Goal: Information Seeking & Learning: Learn about a topic

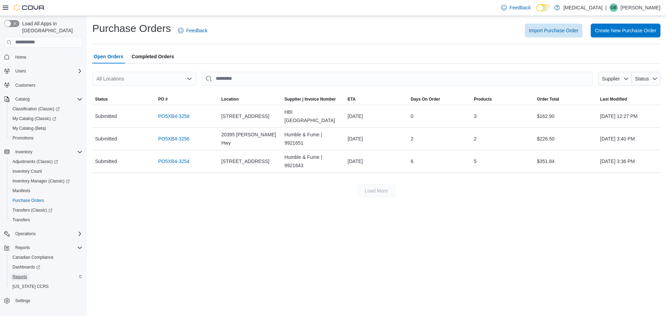
click at [23, 274] on span "Reports" at bounding box center [19, 277] width 15 height 6
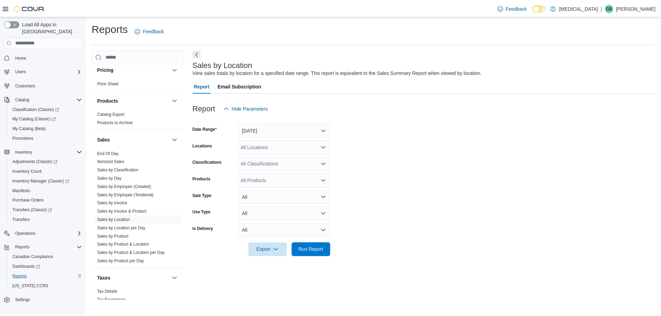
scroll to position [432, 0]
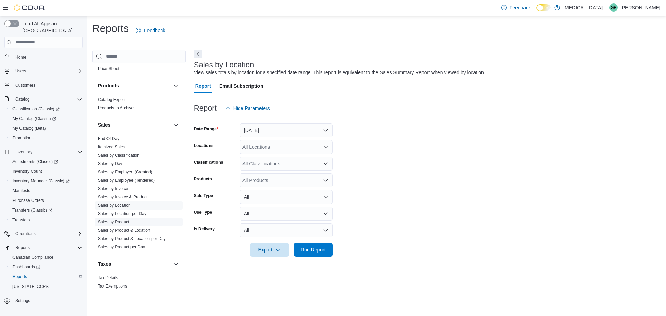
click at [114, 223] on link "Sales by Product" at bounding box center [114, 222] width 32 height 5
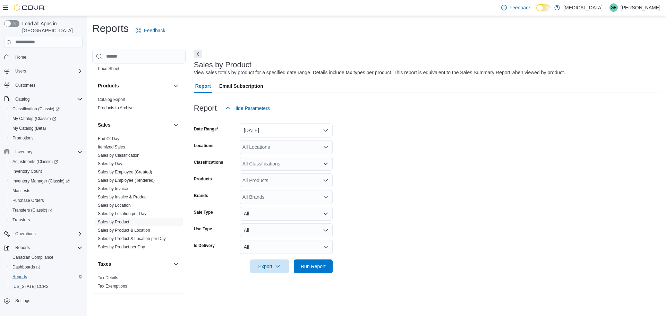
click at [287, 128] on button "Yesterday" at bounding box center [286, 131] width 93 height 14
click at [281, 109] on div "Report Hide Parameters" at bounding box center [427, 108] width 467 height 14
click at [31, 126] on span "My Catalog (Beta)" at bounding box center [29, 129] width 34 height 6
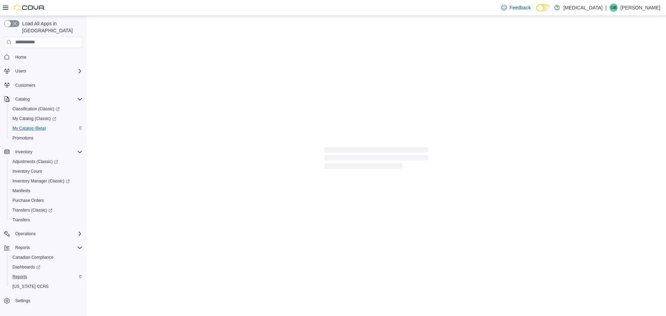
select select "**********"
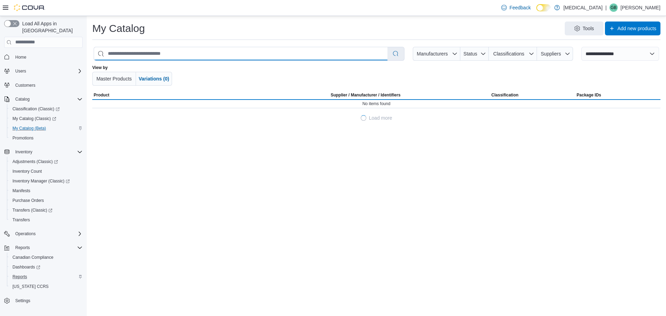
click at [289, 50] on input "search" at bounding box center [241, 53] width 294 height 13
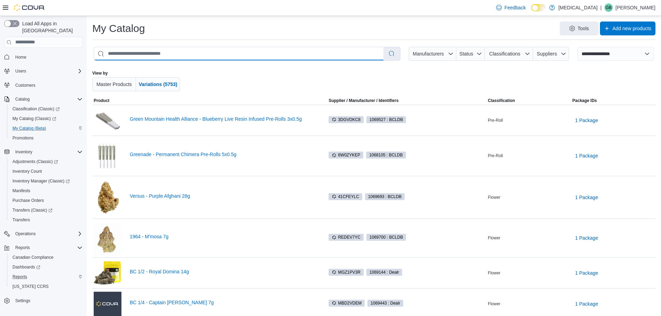
click at [242, 54] on input "search" at bounding box center [238, 53] width 289 height 13
type input "**********"
select select "*********"
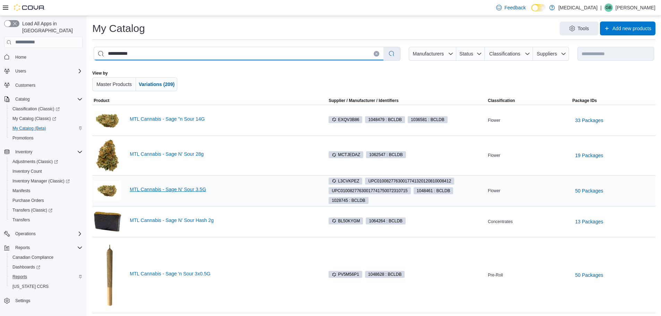
type input "**********"
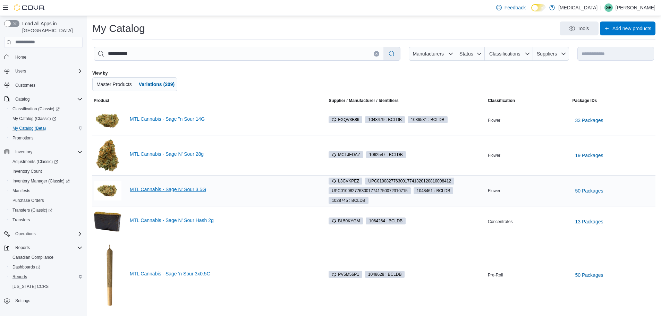
click at [186, 189] on link "MTL Cannabis - Sage N' Sour 3.5G" at bounding box center [223, 190] width 186 height 6
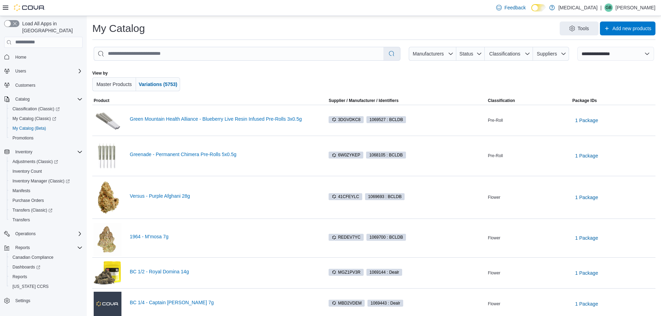
select select "**********"
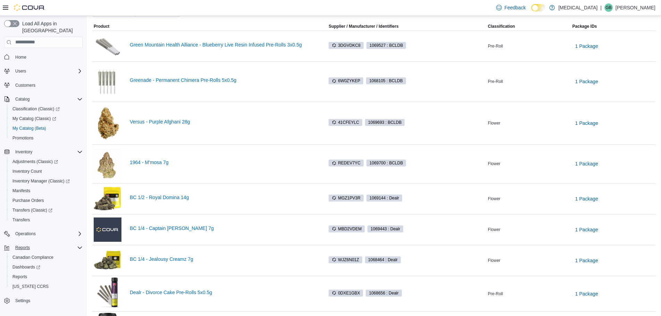
scroll to position [173, 0]
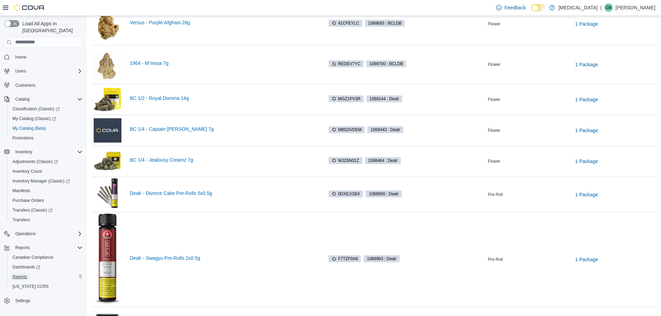
click at [23, 273] on span "Reports" at bounding box center [19, 277] width 15 height 8
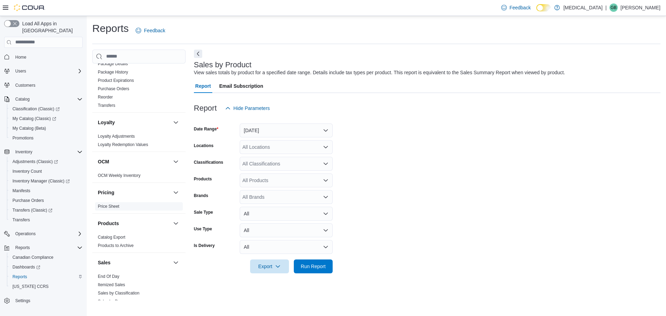
scroll to position [293, 0]
click at [109, 99] on link "Reorder" at bounding box center [105, 98] width 15 height 5
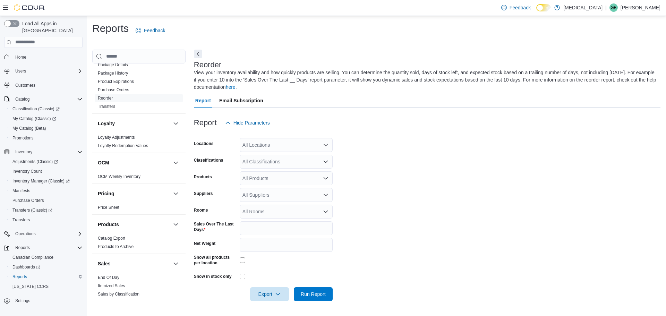
click at [287, 147] on div "All Locations" at bounding box center [286, 145] width 93 height 14
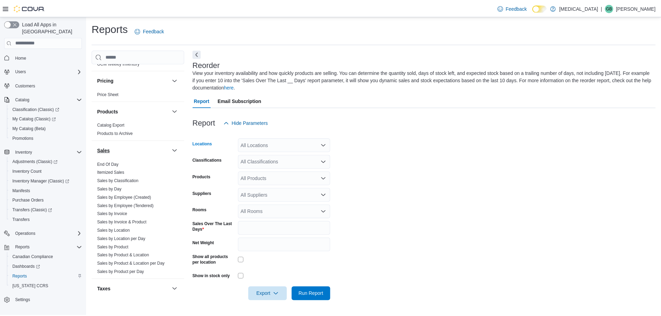
scroll to position [432, 0]
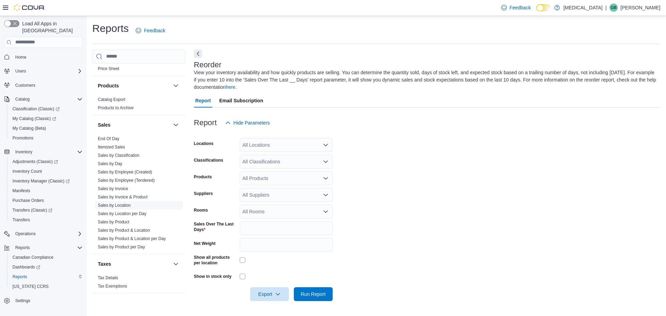
click at [117, 204] on link "Sales by Location" at bounding box center [114, 205] width 33 height 5
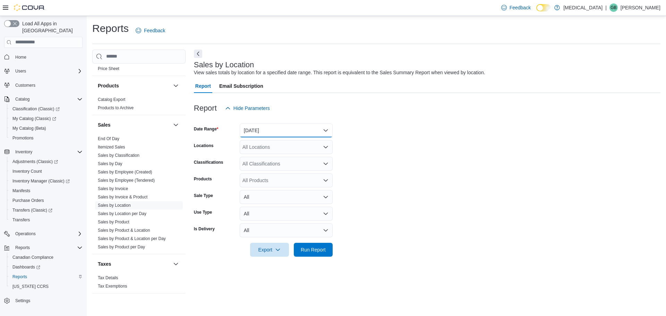
click at [284, 127] on button "Yesterday" at bounding box center [286, 131] width 93 height 14
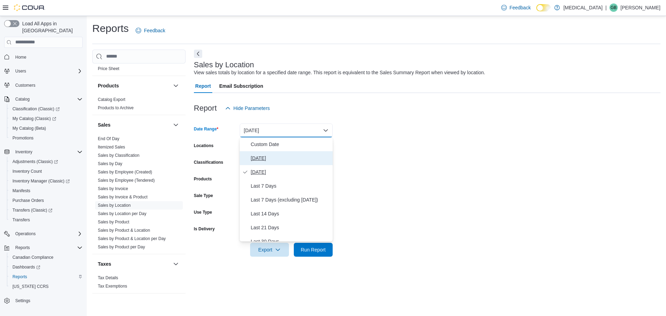
drag, startPoint x: 270, startPoint y: 156, endPoint x: 275, endPoint y: 166, distance: 11.0
click at [273, 166] on div "Custom Date Today Yesterday Last 7 Days Last 7 Days (excluding today) Last 14 D…" at bounding box center [286, 189] width 93 height 104
click at [273, 159] on span "[DATE]" at bounding box center [290, 158] width 79 height 8
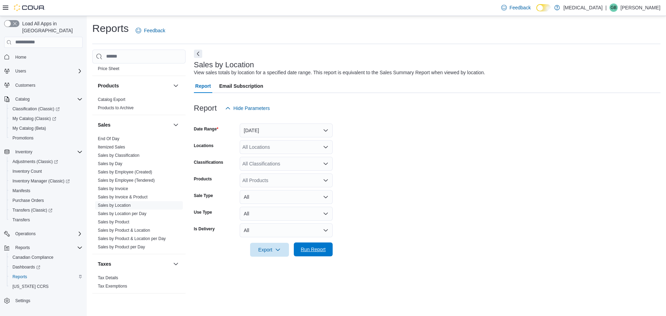
click at [316, 250] on span "Run Report" at bounding box center [313, 249] width 25 height 7
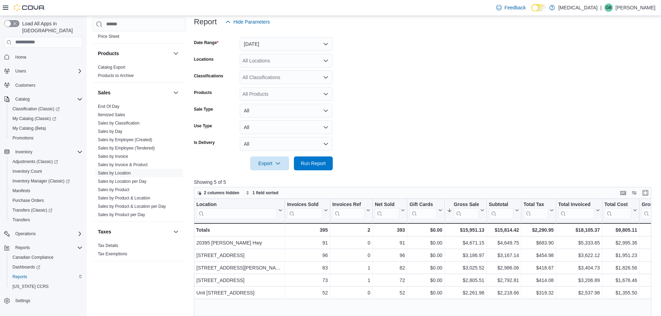
scroll to position [173, 0]
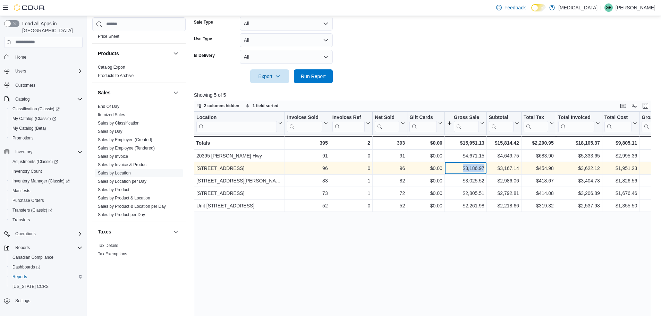
drag, startPoint x: 462, startPoint y: 167, endPoint x: 485, endPoint y: 168, distance: 22.9
click at [485, 168] on div "$3,186.97 - Gross Sales, column 6, row 2" at bounding box center [466, 168] width 42 height 12
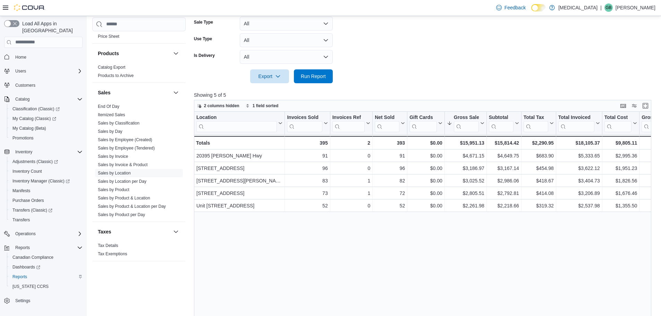
click at [473, 235] on div "Location Click to view column header actions Invoices Sold Click to view column…" at bounding box center [425, 232] width 462 height 241
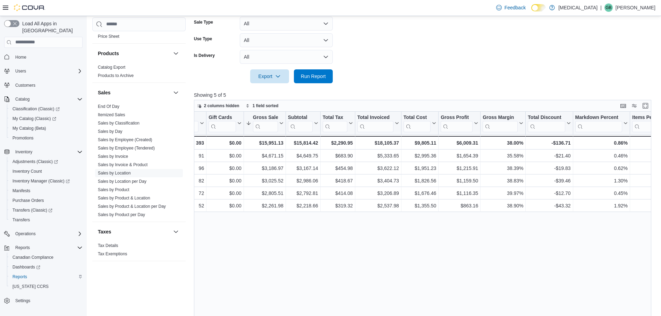
drag, startPoint x: 455, startPoint y: 192, endPoint x: 512, endPoint y: 190, distance: 57.3
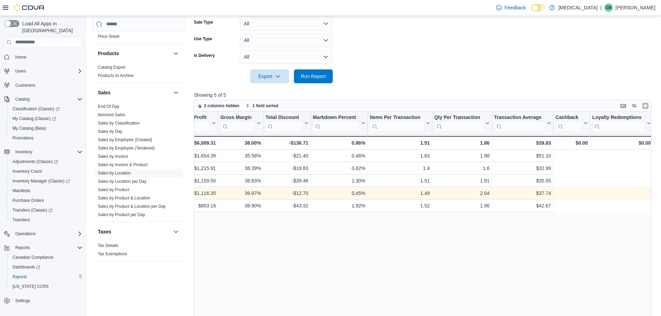
scroll to position [0, 0]
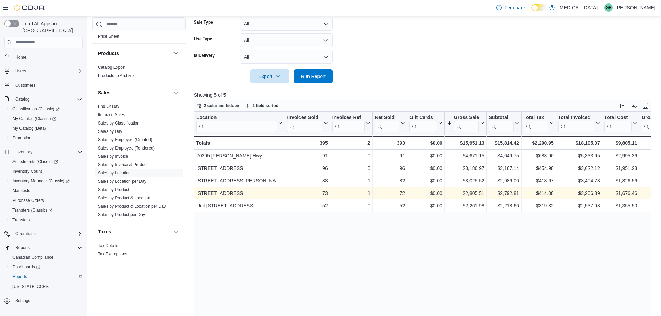
drag, startPoint x: 560, startPoint y: 194, endPoint x: 318, endPoint y: 195, distance: 242.2
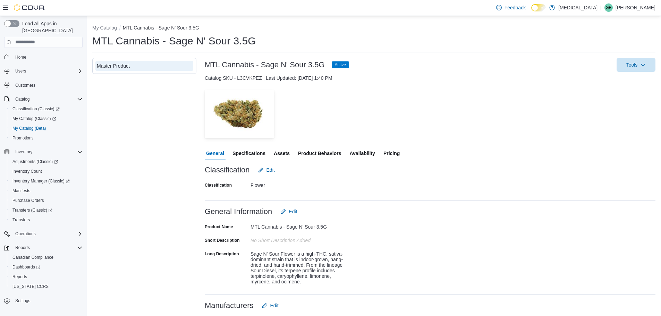
click at [367, 153] on span "Availability" at bounding box center [361, 153] width 25 height 14
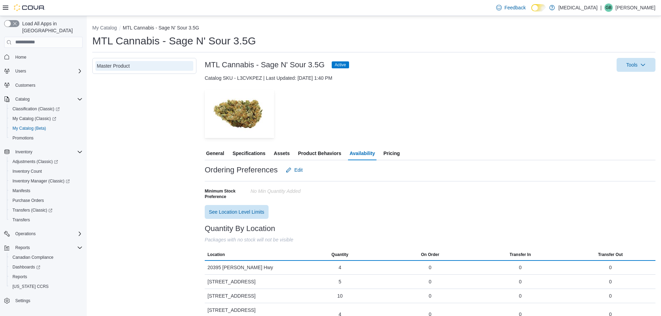
scroll to position [21, 0]
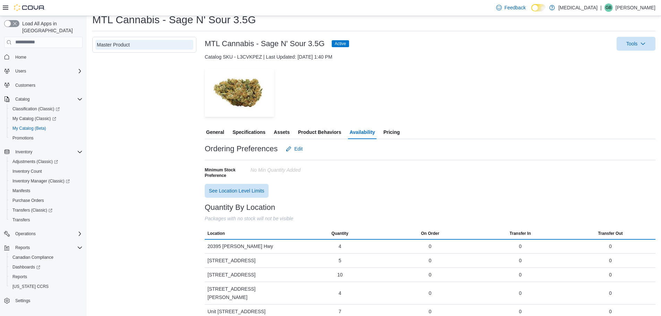
click at [390, 135] on span "Pricing" at bounding box center [391, 132] width 16 height 14
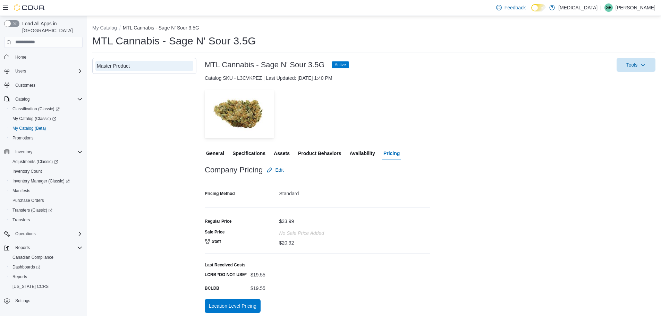
scroll to position [2, 0]
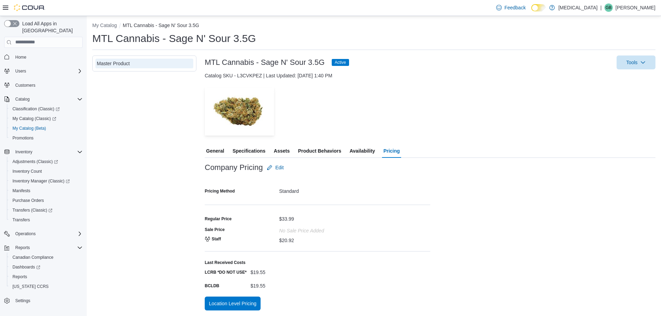
click at [221, 150] on span "General" at bounding box center [215, 151] width 18 height 14
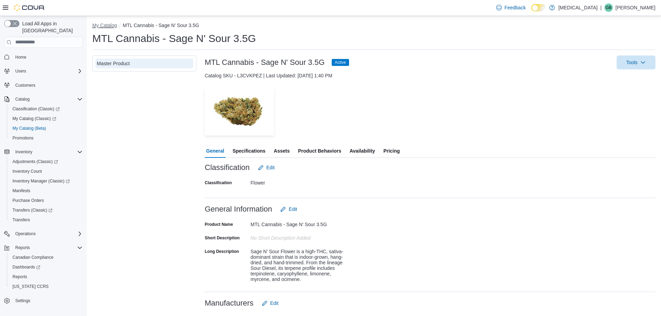
click at [100, 23] on button "My Catalog" at bounding box center [104, 26] width 25 height 6
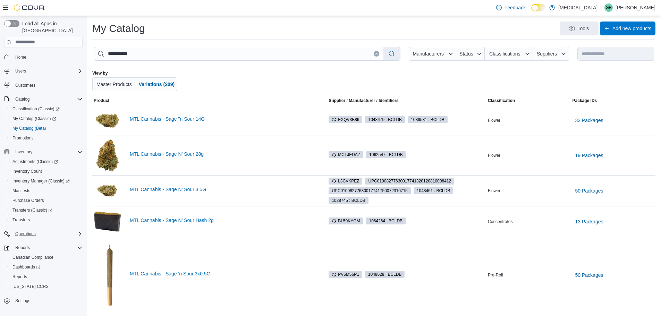
click at [43, 230] on div "Operations" at bounding box center [47, 234] width 70 height 8
click at [41, 241] on span "Cash Management" at bounding box center [29, 244] width 35 height 6
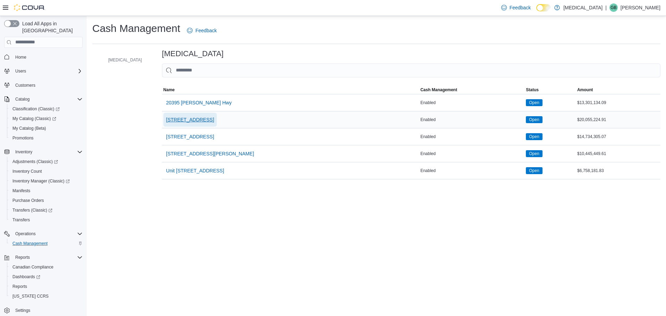
click at [172, 120] on span "[STREET_ADDRESS]" at bounding box center [190, 119] width 48 height 7
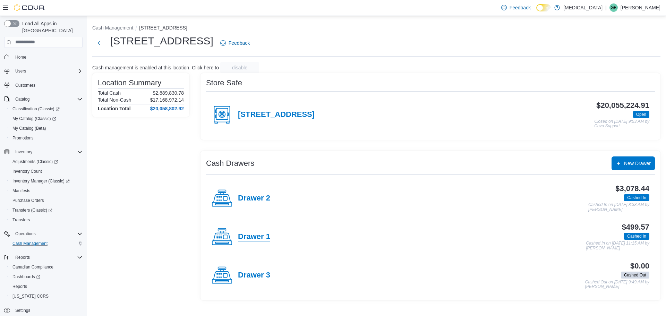
click at [269, 236] on h4 "Drawer 1" at bounding box center [254, 236] width 32 height 9
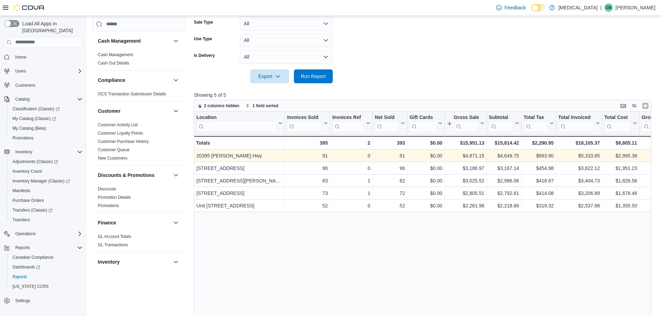
scroll to position [432, 0]
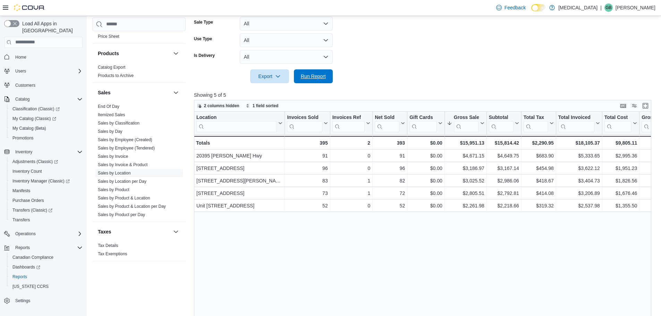
click at [321, 80] on span "Run Report" at bounding box center [313, 76] width 31 height 14
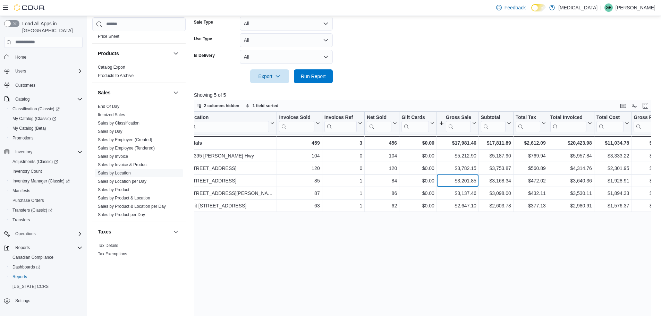
scroll to position [0, 10]
drag, startPoint x: 480, startPoint y: 180, endPoint x: 489, endPoint y: 180, distance: 9.0
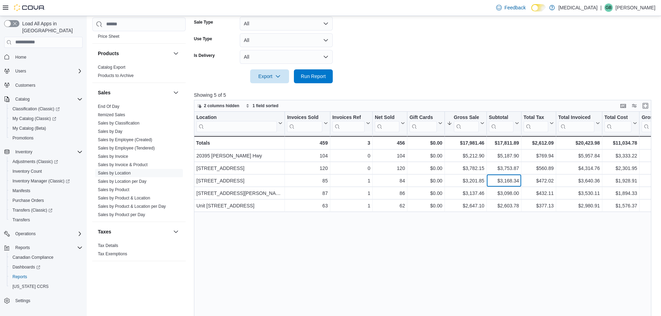
drag, startPoint x: 493, startPoint y: 182, endPoint x: 456, endPoint y: 178, distance: 37.7
drag, startPoint x: 324, startPoint y: 75, endPoint x: 422, endPoint y: 52, distance: 100.7
click at [324, 75] on span "Run Report" at bounding box center [313, 76] width 25 height 7
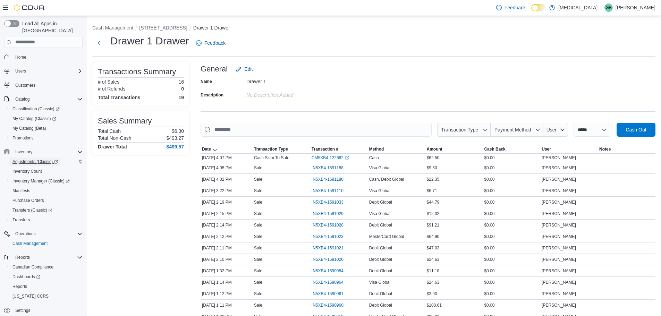
click at [34, 159] on span "Adjustments (Classic)" at bounding box center [34, 162] width 45 height 6
